Goal: Task Accomplishment & Management: Use online tool/utility

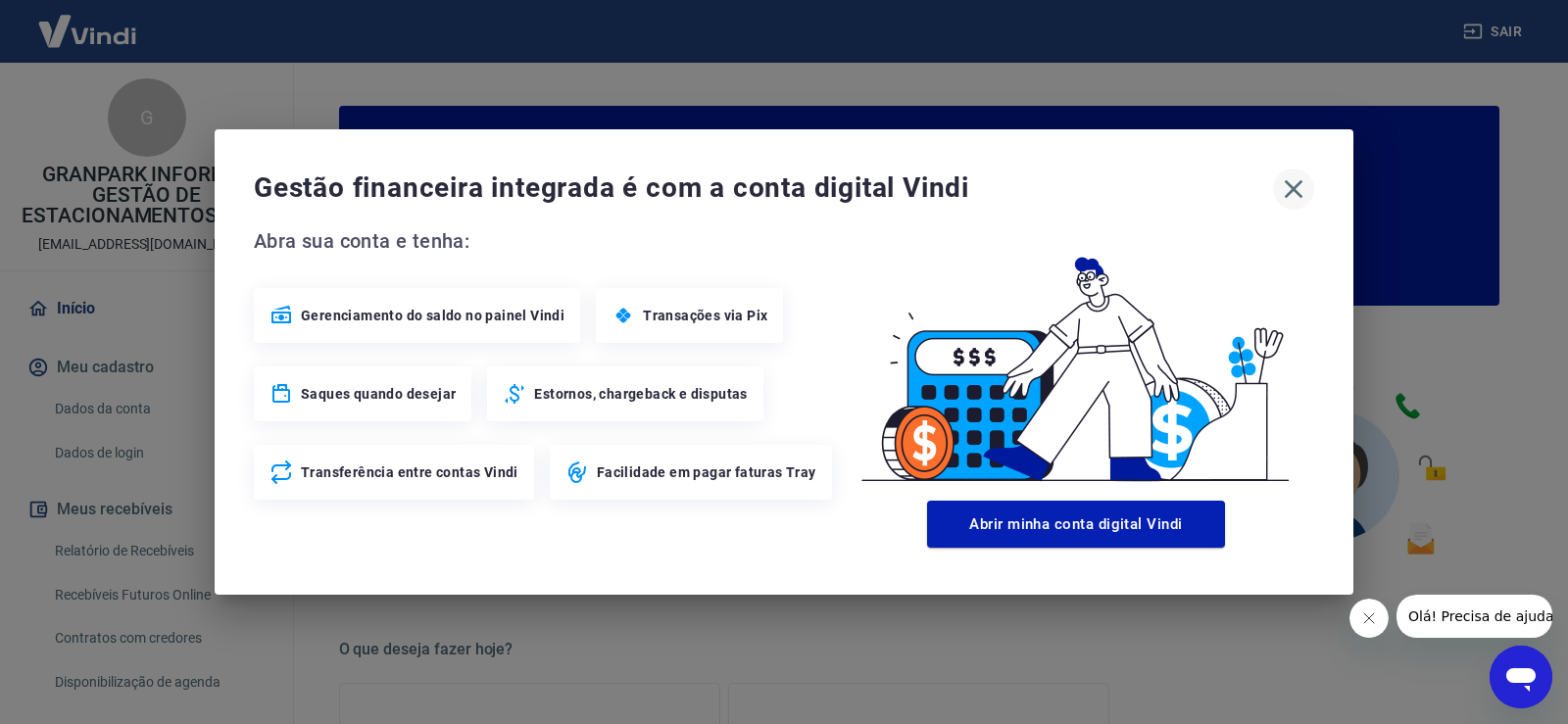
click at [1284, 187] on icon "button" at bounding box center [1293, 189] width 31 height 31
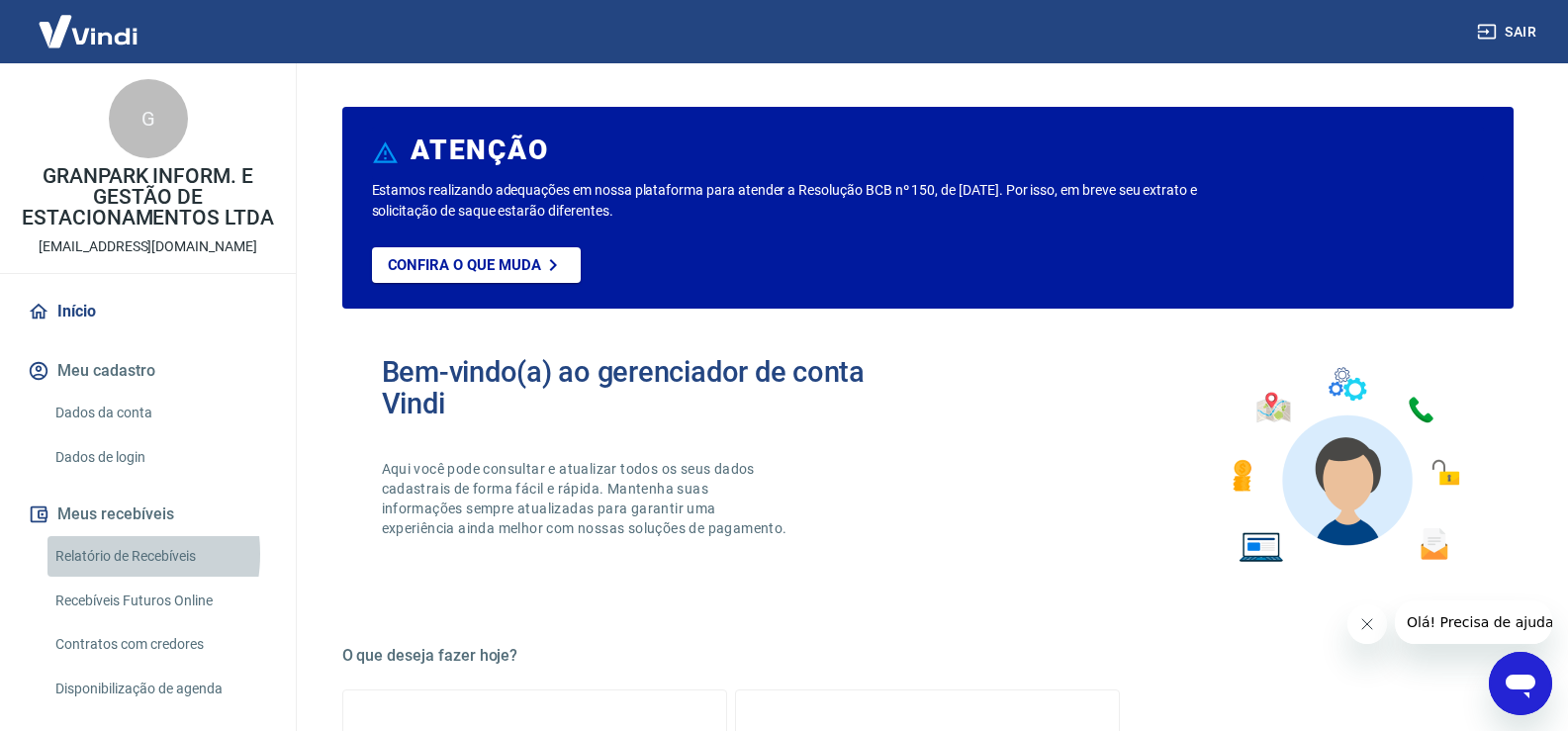
click at [93, 554] on link "Relatório de Recebíveis" at bounding box center [159, 556] width 225 height 41
